Goal: Communication & Community: Answer question/provide support

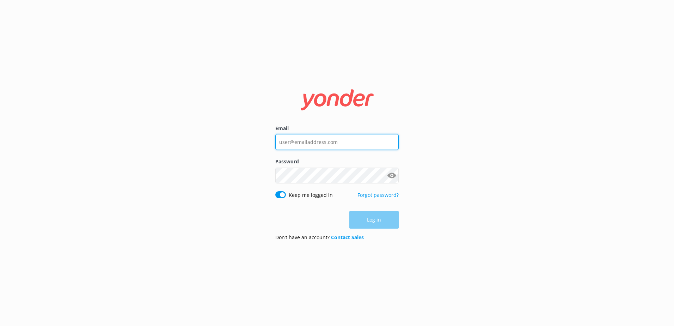
type input "[EMAIL_ADDRESS][DOMAIN_NAME]"
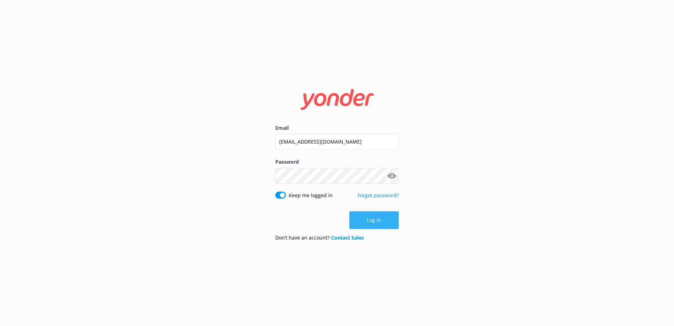
click at [372, 218] on button "Log in" at bounding box center [373, 220] width 49 height 18
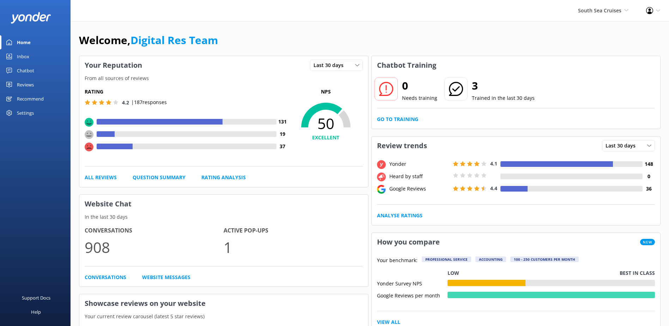
click at [28, 56] on div "Inbox" at bounding box center [23, 56] width 12 height 14
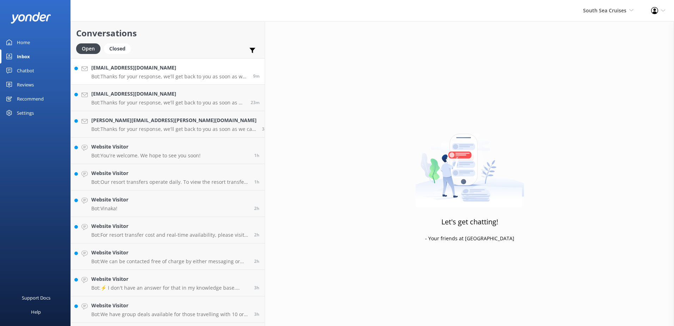
click at [141, 65] on h4 "[EMAIL_ADDRESS][DOMAIN_NAME]" at bounding box center [169, 68] width 157 height 8
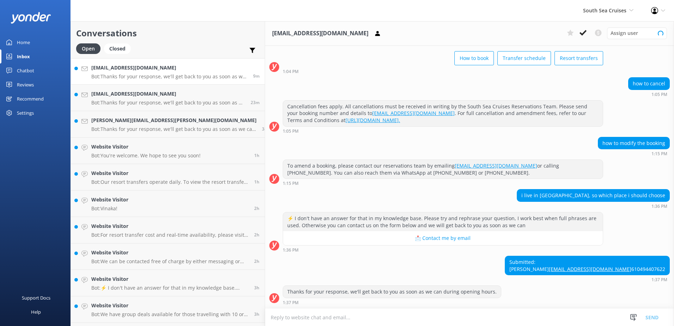
scroll to position [53, 0]
click at [406, 271] on div "Submitted: [PERSON_NAME] [EMAIL_ADDRESS][DOMAIN_NAME] 610494407622 1:37 PM" at bounding box center [469, 269] width 409 height 26
drag, startPoint x: 630, startPoint y: 254, endPoint x: 600, endPoint y: 255, distance: 30.7
click at [600, 256] on div "Submitted: [PERSON_NAME] [EMAIL_ADDRESS][DOMAIN_NAME] 610494407622 1:37 PM" at bounding box center [469, 269] width 409 height 26
copy div "[PERSON_NAME]"
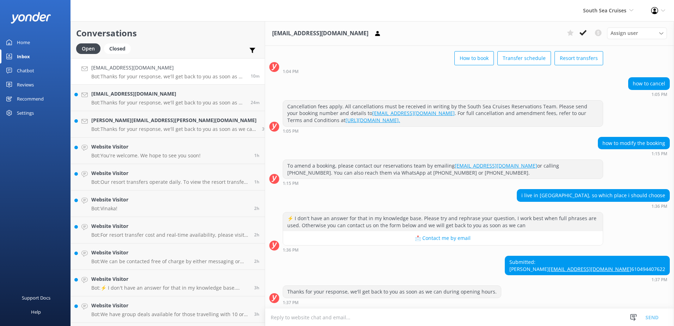
click at [443, 189] on div "i live in [GEOGRAPHIC_DATA], so which place i should choose 1:36 PM" at bounding box center [469, 198] width 409 height 19
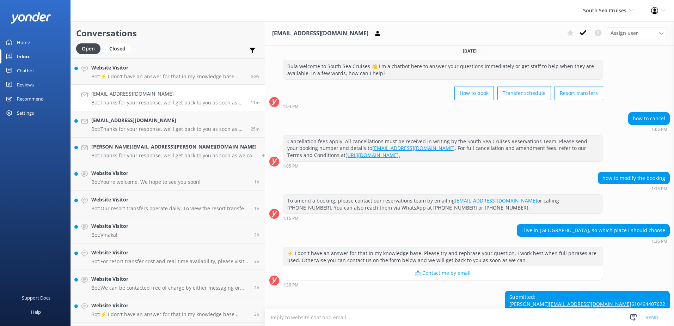
scroll to position [0, 0]
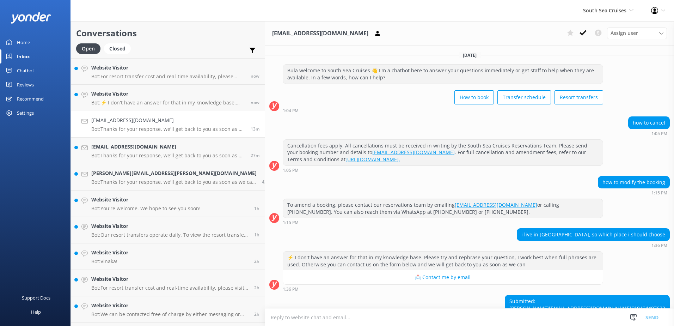
click at [124, 148] on h4 "[EMAIL_ADDRESS][DOMAIN_NAME]" at bounding box center [168, 147] width 154 height 8
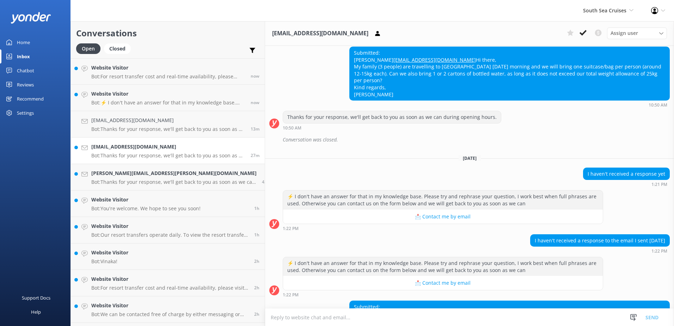
scroll to position [394, 0]
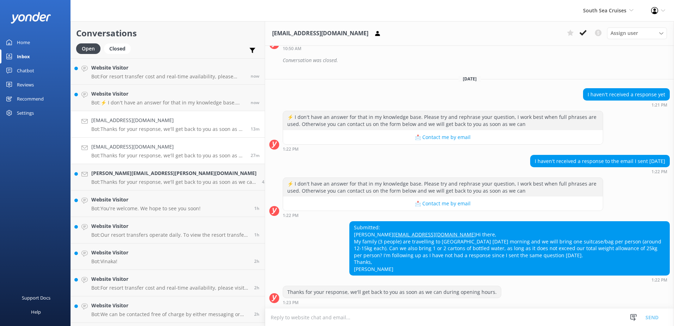
click at [127, 120] on h4 "[EMAIL_ADDRESS][DOMAIN_NAME]" at bounding box center [168, 120] width 154 height 8
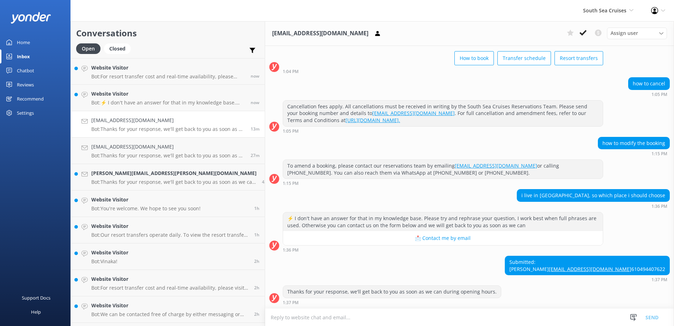
scroll to position [53, 0]
click at [349, 317] on textarea at bounding box center [469, 317] width 409 height 17
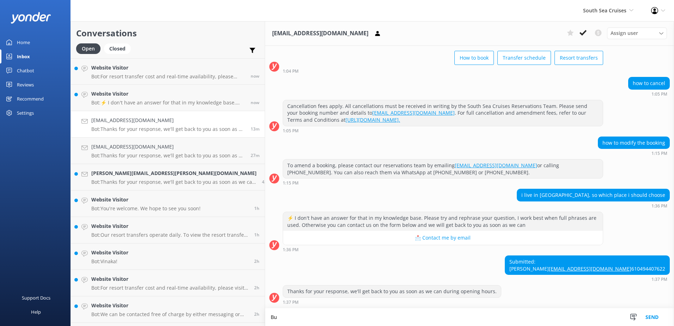
scroll to position [53, 0]
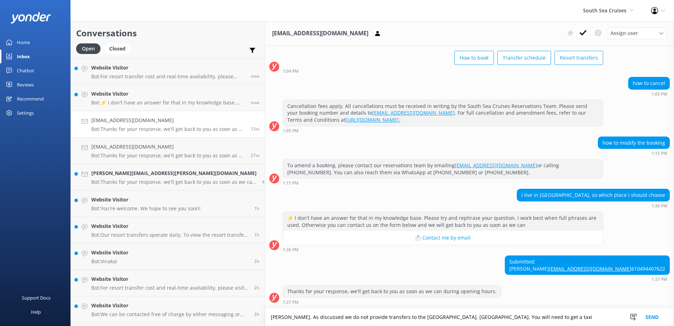
click at [320, 317] on textarea "[PERSON_NAME]. As discussed we do not provide transfers to the [GEOGRAPHIC_DATA…" at bounding box center [469, 317] width 409 height 18
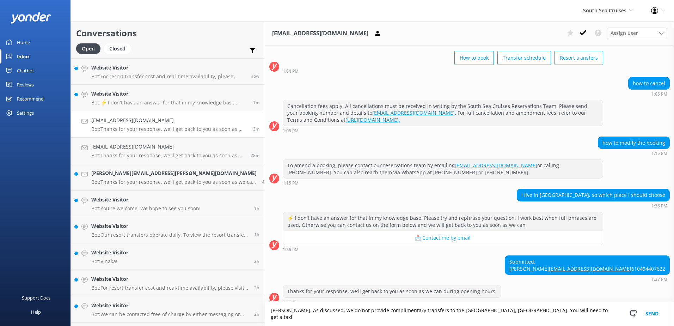
type textarea "[PERSON_NAME]. As discussed, we do not provide complimentary transfers to the […"
click at [652, 316] on button "Send" at bounding box center [652, 314] width 26 height 24
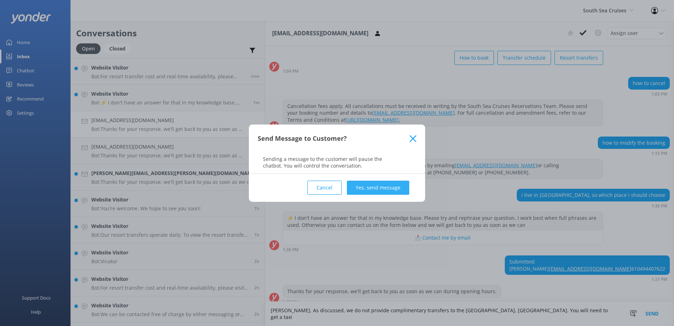
click at [398, 189] on button "Yes, send message" at bounding box center [378, 188] width 62 height 14
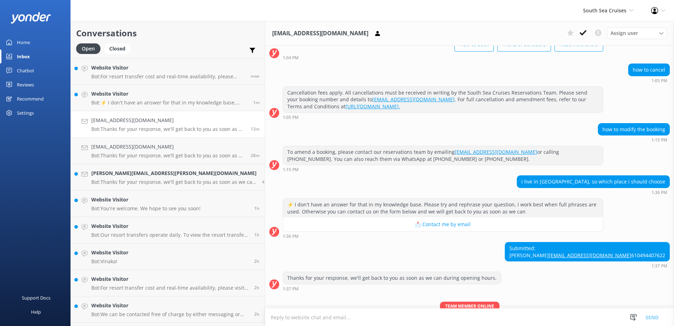
scroll to position [99, 0]
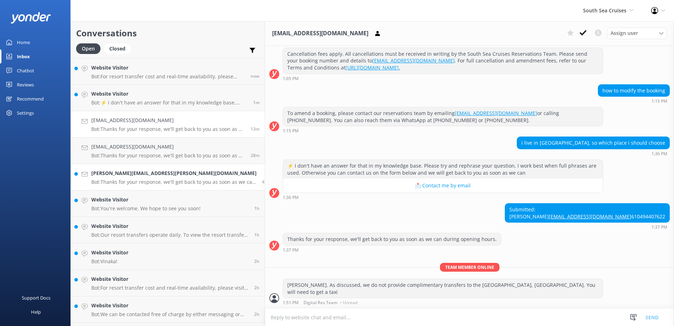
click at [128, 179] on p "Bot: Thanks for your response, we'll get back to you as soon as we can during o…" at bounding box center [173, 182] width 165 height 6
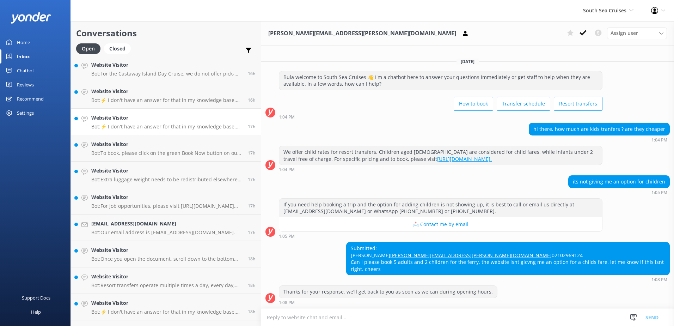
scroll to position [737, 0]
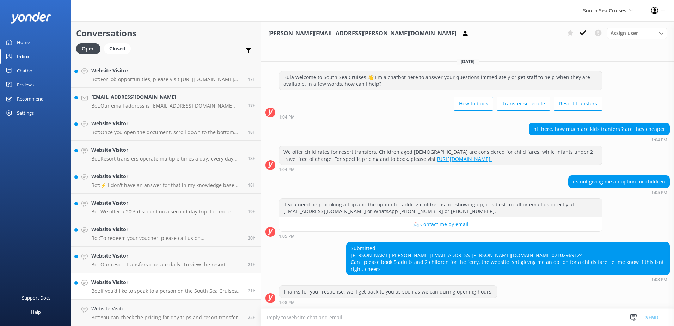
click at [139, 282] on h4 "Website Visitor" at bounding box center [166, 282] width 151 height 8
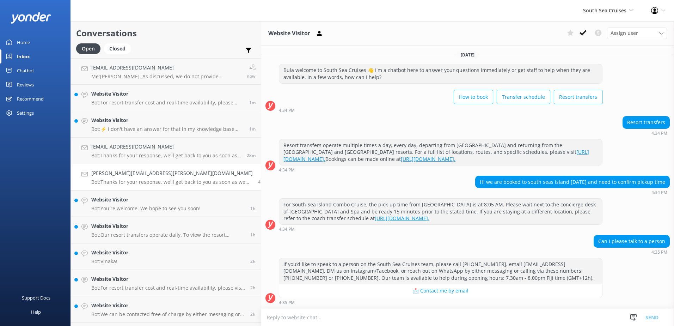
click at [125, 178] on div "[PERSON_NAME][EMAIL_ADDRESS][PERSON_NAME][DOMAIN_NAME] Bot: Thanks for your res…" at bounding box center [172, 177] width 162 height 16
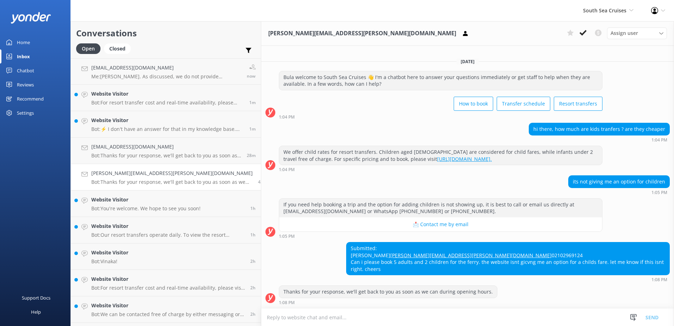
scroll to position [0, 0]
click at [129, 201] on h4 "Website Visitor" at bounding box center [145, 200] width 109 height 8
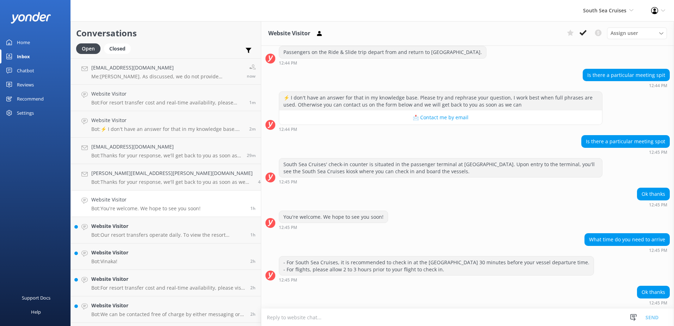
scroll to position [354, 0]
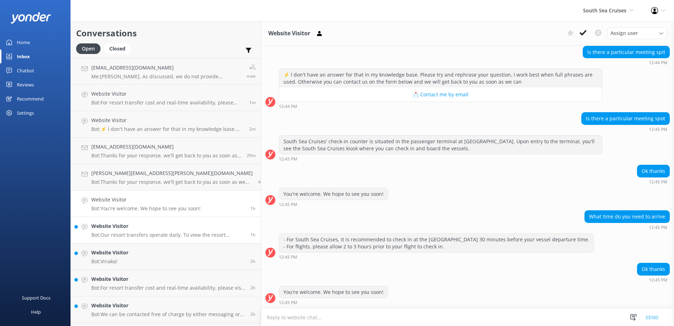
click at [142, 227] on h4 "Website Visitor" at bounding box center [168, 226] width 154 height 8
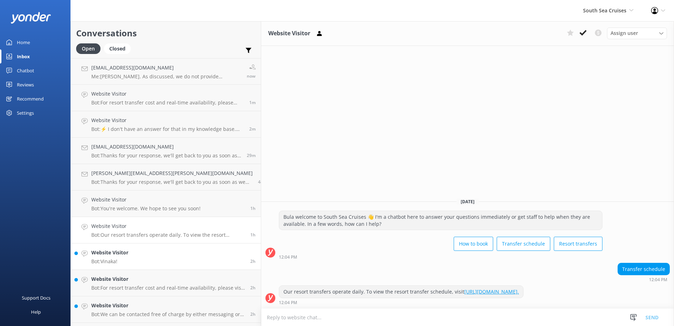
click at [135, 254] on link "Website Visitor Bot: Vinaka! 2h" at bounding box center [166, 256] width 190 height 26
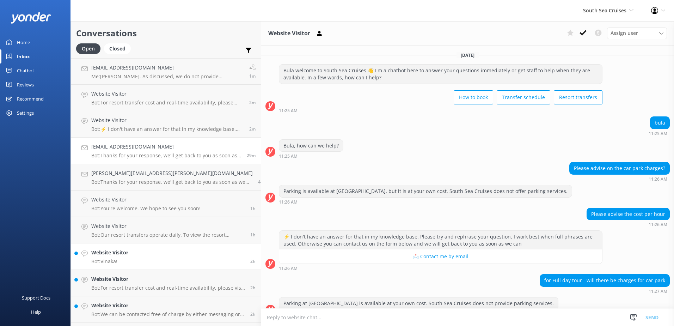
scroll to position [103, 0]
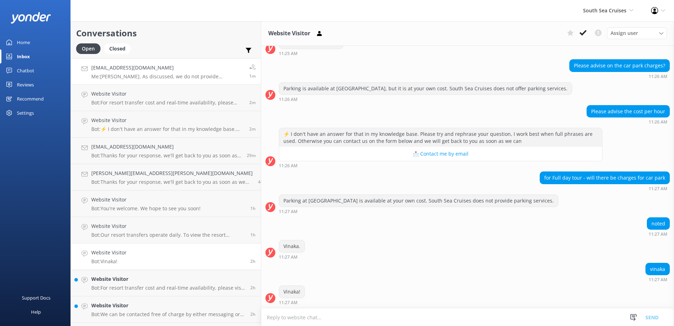
click at [153, 73] on p "Me: [PERSON_NAME]. As discussed, we do not provide complimentary transfers to t…" at bounding box center [167, 76] width 153 height 6
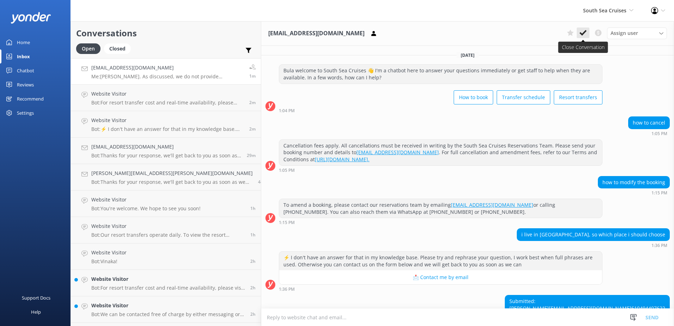
click at [583, 32] on icon at bounding box center [583, 32] width 7 height 7
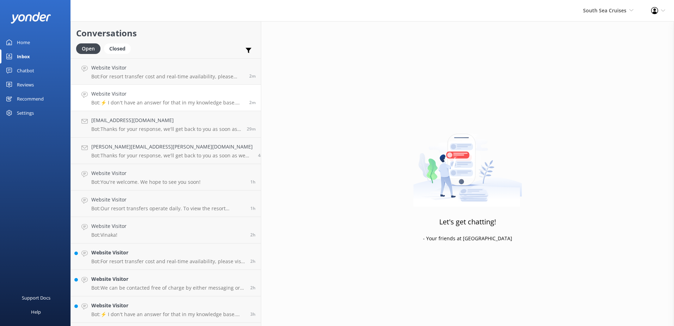
click at [115, 95] on h4 "Website Visitor" at bounding box center [167, 94] width 153 height 8
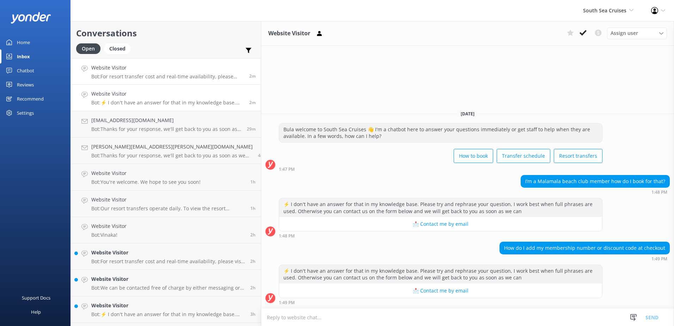
click at [146, 63] on link "Website Visitor Bot: For resort transfer cost and real-time availability, pleas…" at bounding box center [166, 71] width 190 height 26
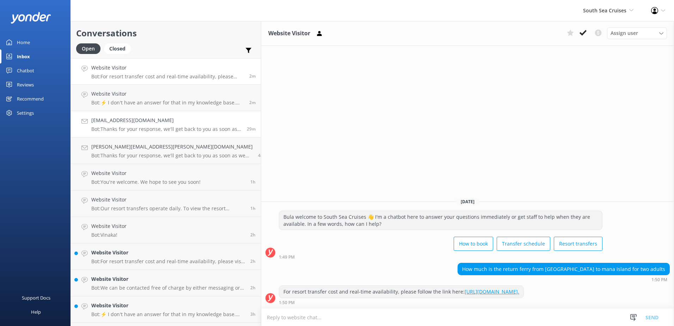
click at [121, 124] on div "[EMAIL_ADDRESS][DOMAIN_NAME] Bot: Thanks for your response, we'll get back to y…" at bounding box center [166, 124] width 150 height 16
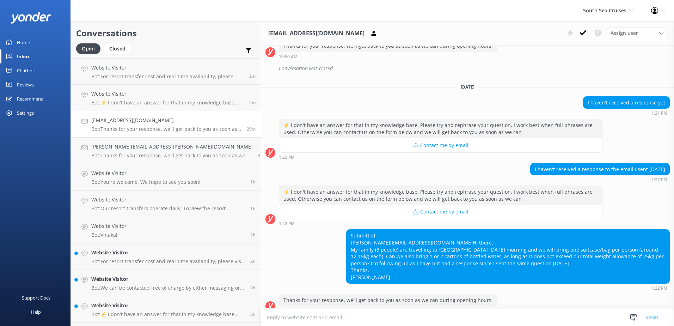
scroll to position [394, 0]
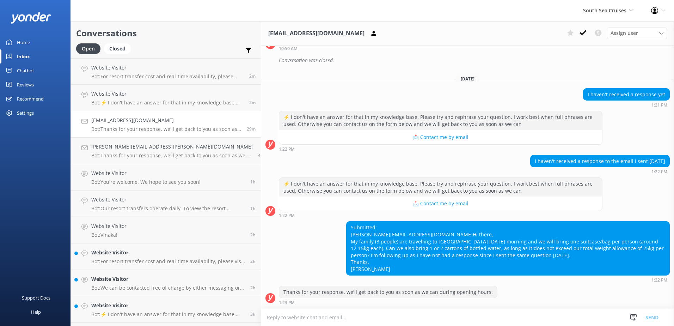
click at [388, 312] on textarea at bounding box center [467, 317] width 413 height 17
click at [279, 312] on textarea at bounding box center [467, 317] width 413 height 17
click at [167, 262] on p "Bot: For resort transfer cost and real-time availability, please visit [URL][DO…" at bounding box center [168, 261] width 154 height 6
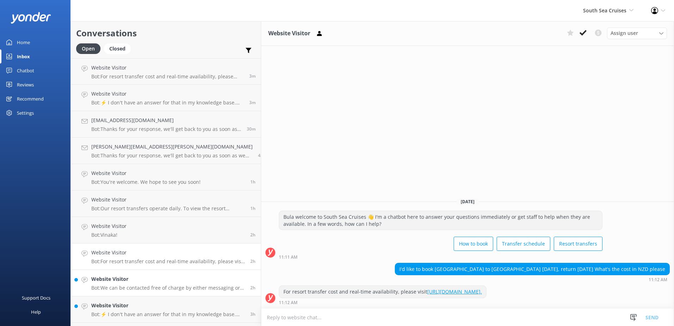
click at [144, 281] on h4 "Website Visitor" at bounding box center [168, 279] width 154 height 8
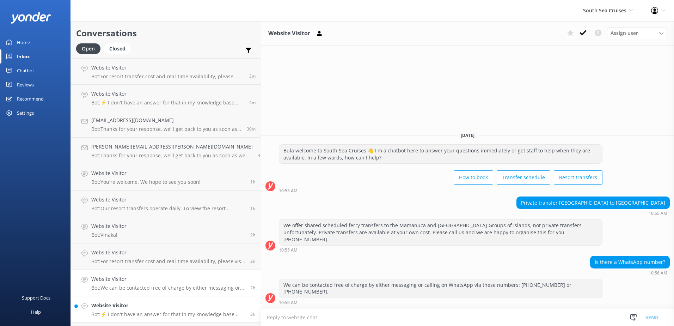
click at [135, 311] on p "Bot: ⚡ I don't have an answer for that in my knowledge base. Please try and rep…" at bounding box center [168, 314] width 154 height 6
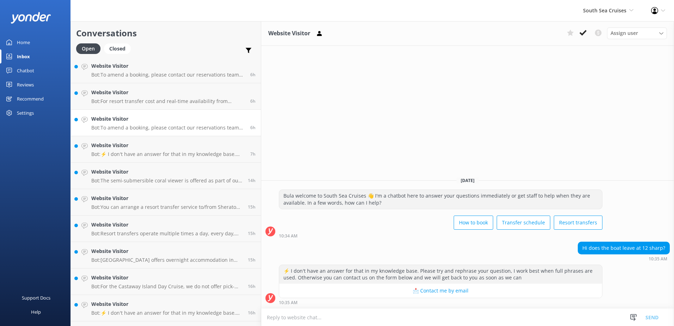
scroll to position [388, 0]
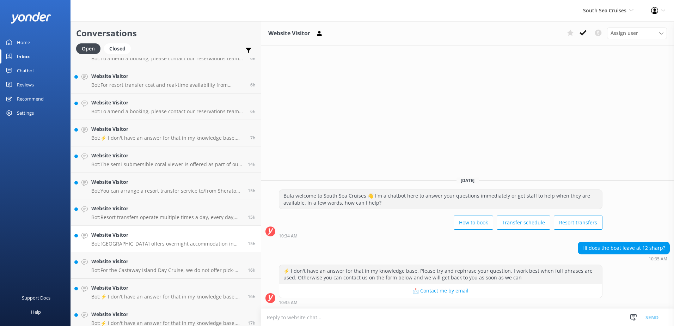
click at [135, 242] on p "Bot: [GEOGRAPHIC_DATA] offers overnight accommodation in beachfront [PERSON_NAM…" at bounding box center [166, 244] width 151 height 6
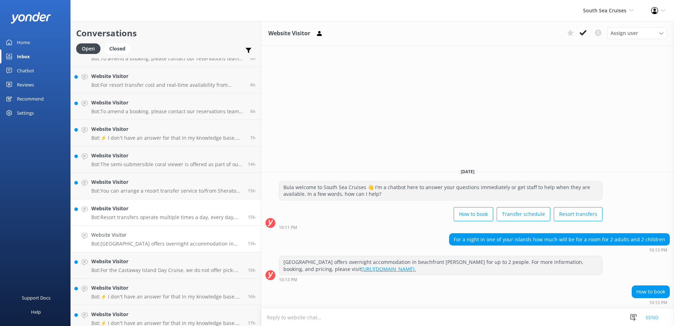
click at [147, 217] on p "Bot: Resort transfers operate multiple times a day, every day, departing from […" at bounding box center [166, 217] width 151 height 6
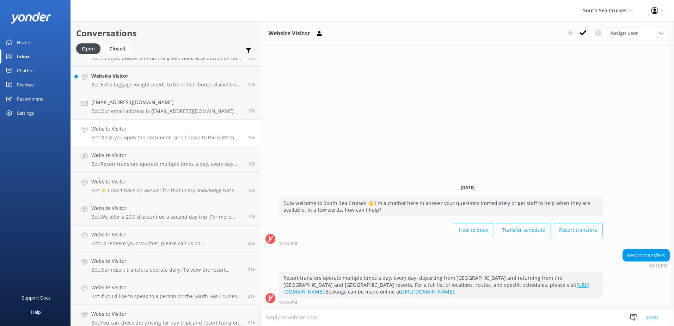
scroll to position [685, 0]
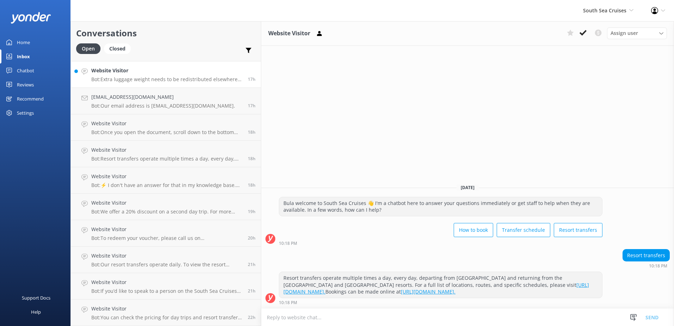
click at [128, 78] on p "Bot: Extra luggage weight needs to be redistributed elsewhere on your person or…" at bounding box center [166, 79] width 151 height 6
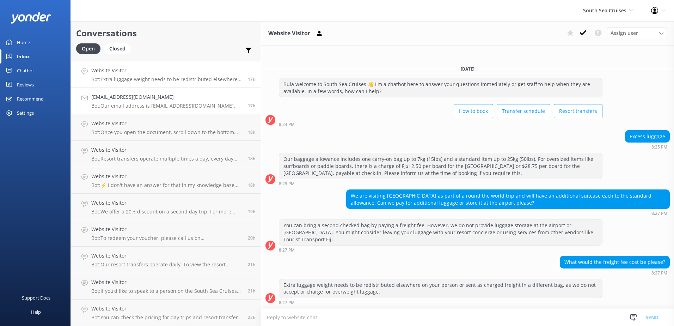
click at [135, 106] on p "Bot: Our email address is [EMAIL_ADDRESS][DOMAIN_NAME]." at bounding box center [163, 106] width 144 height 6
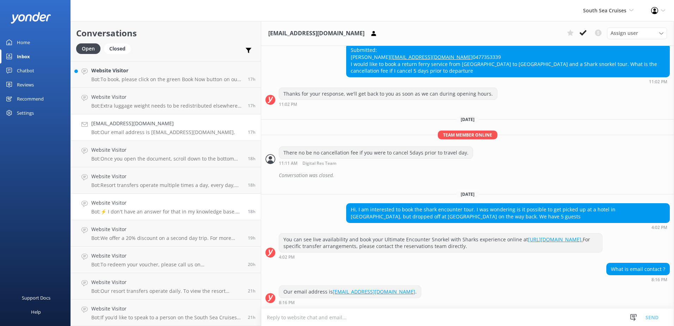
scroll to position [711, 0]
click at [124, 289] on p "Bot: If you’d like to speak to a person on the South Sea Cruises team, please c…" at bounding box center [166, 291] width 151 height 6
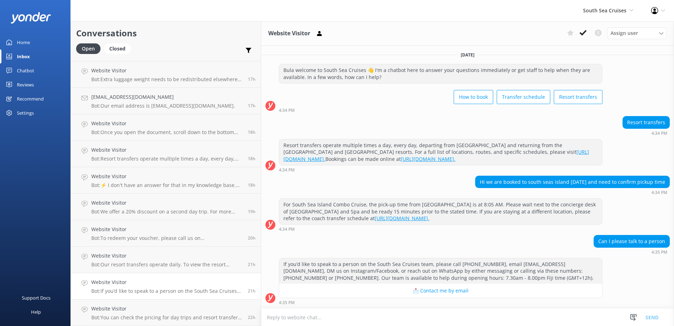
click at [110, 292] on p "Bot: If you’d like to speak to a person on the South Sea Cruises team, please c…" at bounding box center [166, 291] width 151 height 6
click at [130, 237] on p "Bot: To redeem your voucher, please call us on [PHONE_NUMBER] or email [EMAIL_A…" at bounding box center [166, 238] width 151 height 6
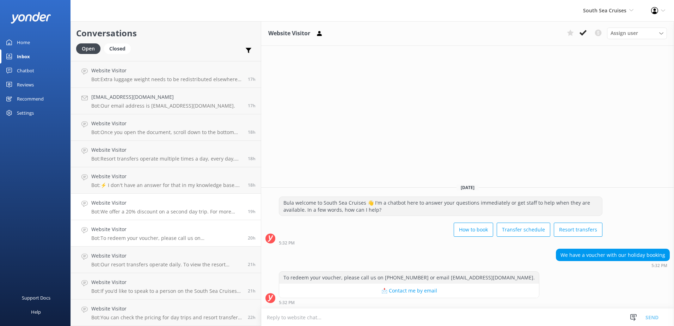
click at [128, 208] on div "Website Visitor Bot: We offer a 20% discount on a second day trip. For more spe…" at bounding box center [166, 207] width 151 height 16
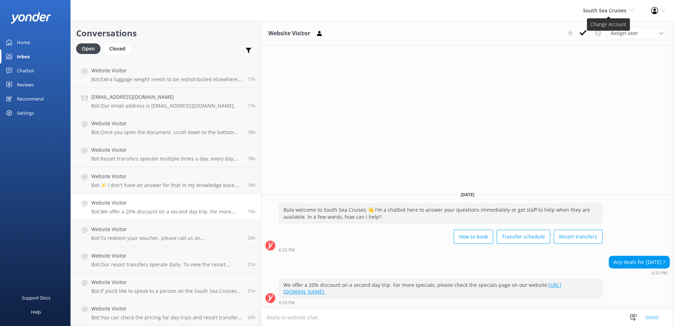
click at [620, 11] on span "South Sea Cruises" at bounding box center [604, 10] width 43 height 7
click at [594, 62] on link "Malamala Beach Club" at bounding box center [607, 64] width 71 height 17
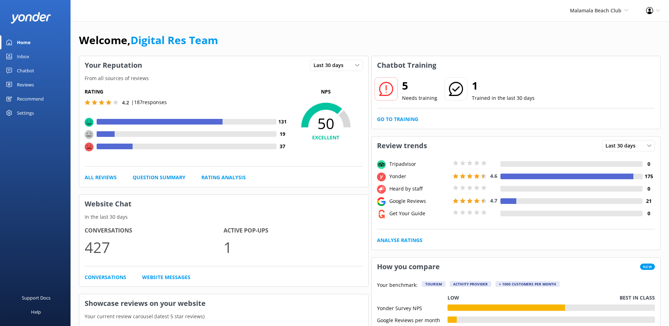
click at [23, 59] on div "Inbox" at bounding box center [23, 56] width 12 height 14
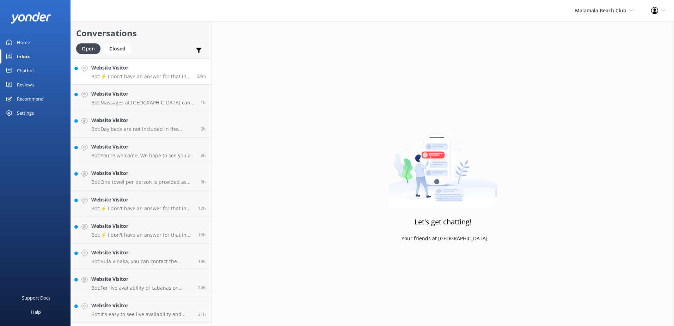
click at [141, 77] on p "Bot: ⚡ I don't have an answer for that in my knowledge base. Please try and rep…" at bounding box center [141, 76] width 101 height 6
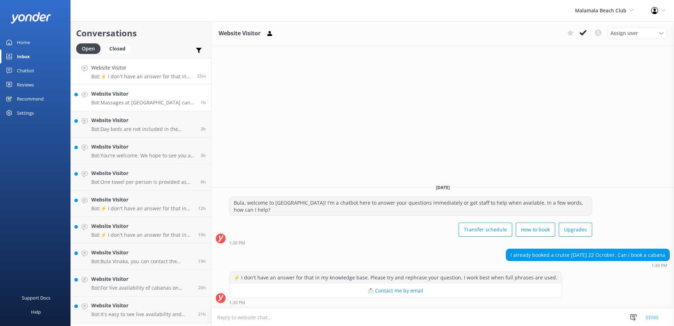
click at [145, 103] on p "Bot: Massages at [GEOGRAPHIC_DATA] can only be booked on the day of your visit.…" at bounding box center [143, 102] width 104 height 6
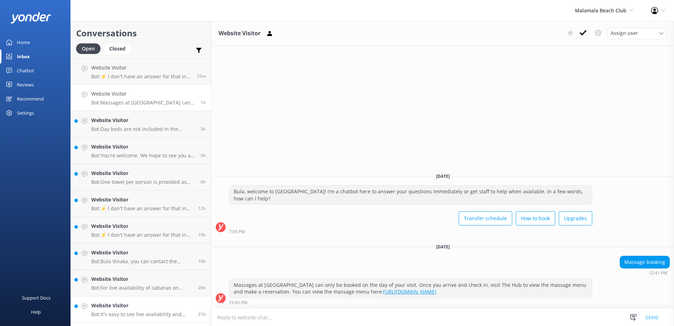
click at [144, 312] on p "Bot: It's easy to see live availability and book online at [URL][DOMAIN_NAME]. …" at bounding box center [142, 314] width 102 height 6
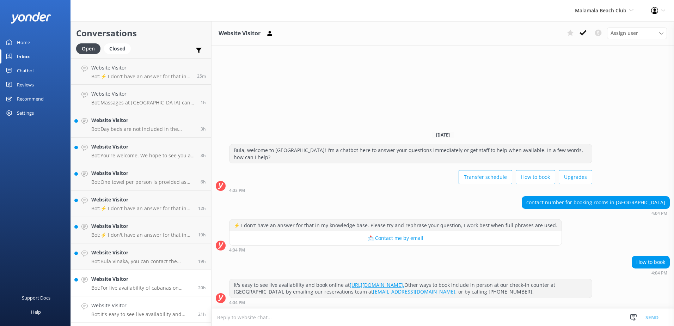
click at [146, 275] on h4 "Website Visitor" at bounding box center [142, 279] width 102 height 8
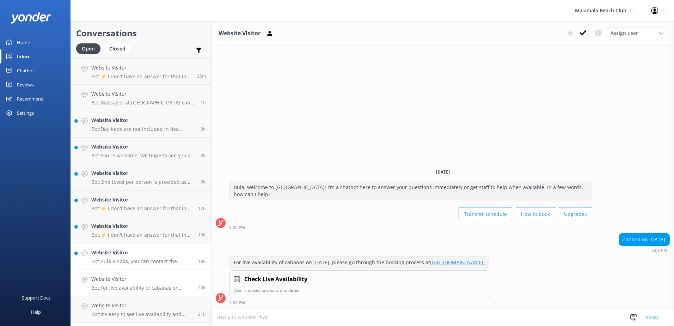
click at [142, 260] on p "Bot: Bula Vinaka, you can contact the Malamala Beach Club team by calling [PHON…" at bounding box center [142, 261] width 102 height 6
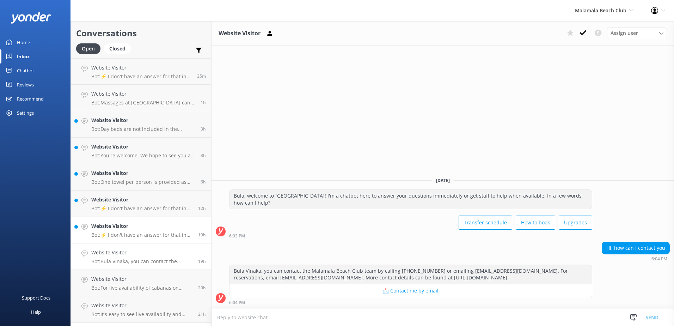
click at [139, 230] on h4 "Website Visitor" at bounding box center [142, 226] width 102 height 8
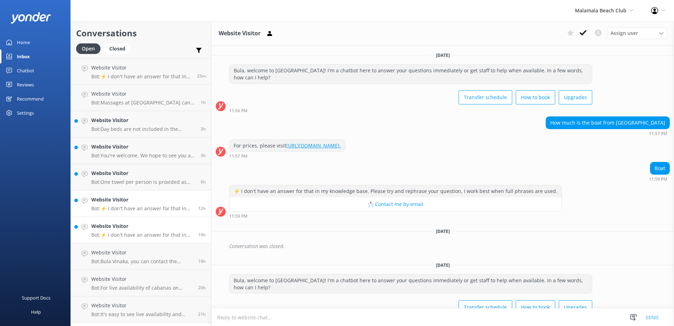
scroll to position [137, 0]
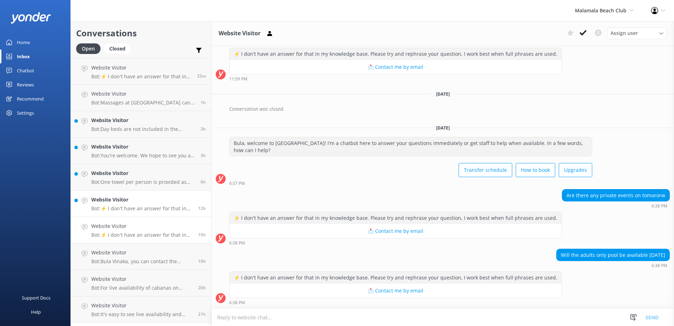
click at [142, 203] on h4 "Website Visitor" at bounding box center [142, 200] width 102 height 8
